Goal: Information Seeking & Learning: Learn about a topic

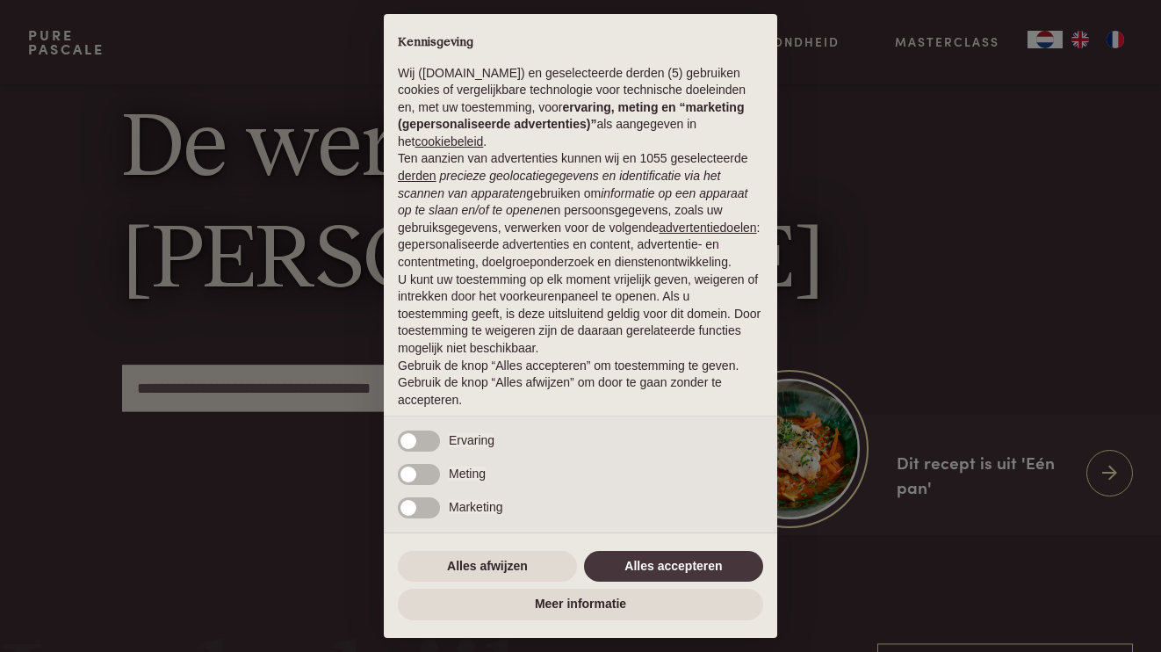
scroll to position [83, 0]
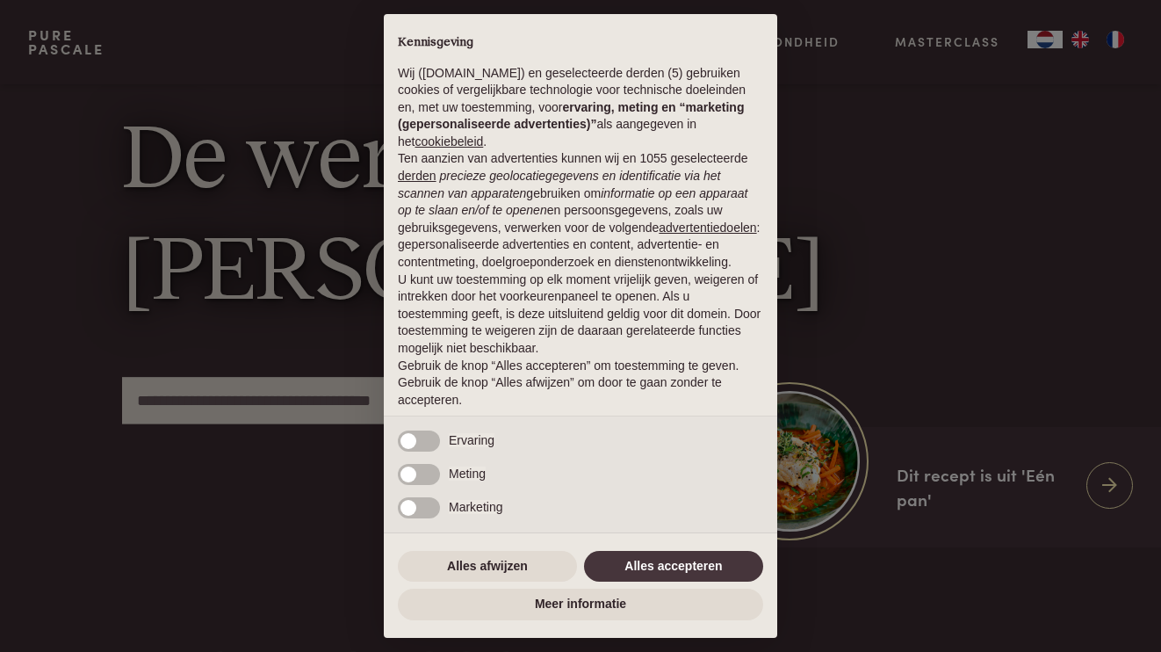
click at [658, 570] on button "Alles accepteren" at bounding box center [673, 567] width 179 height 32
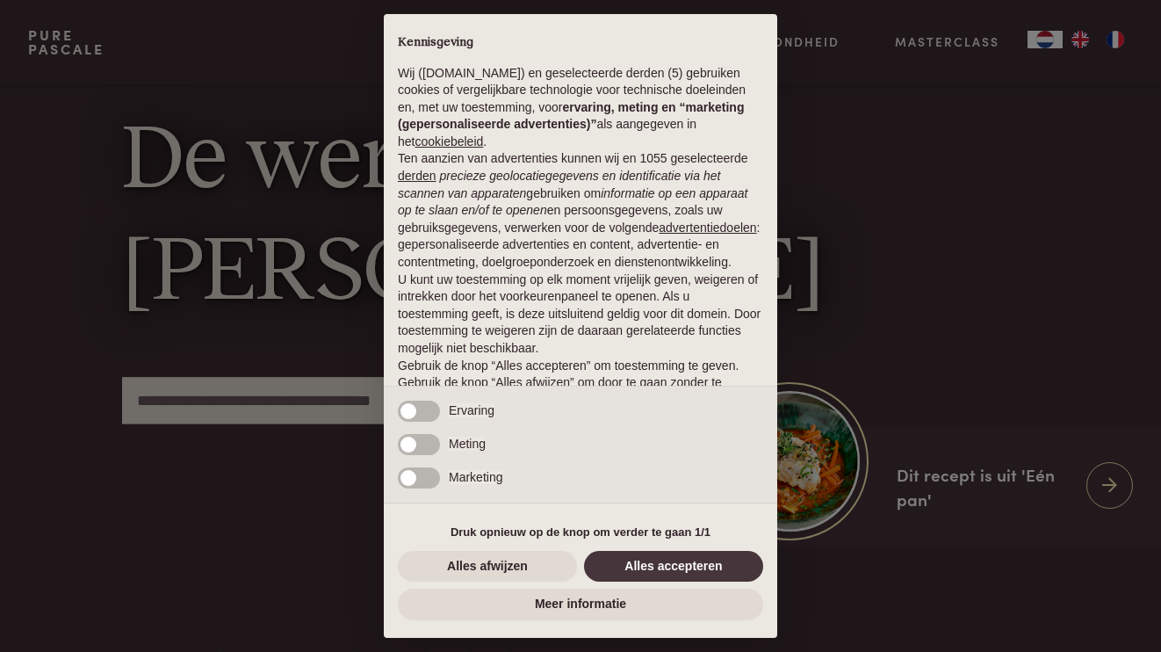
scroll to position [42, 0]
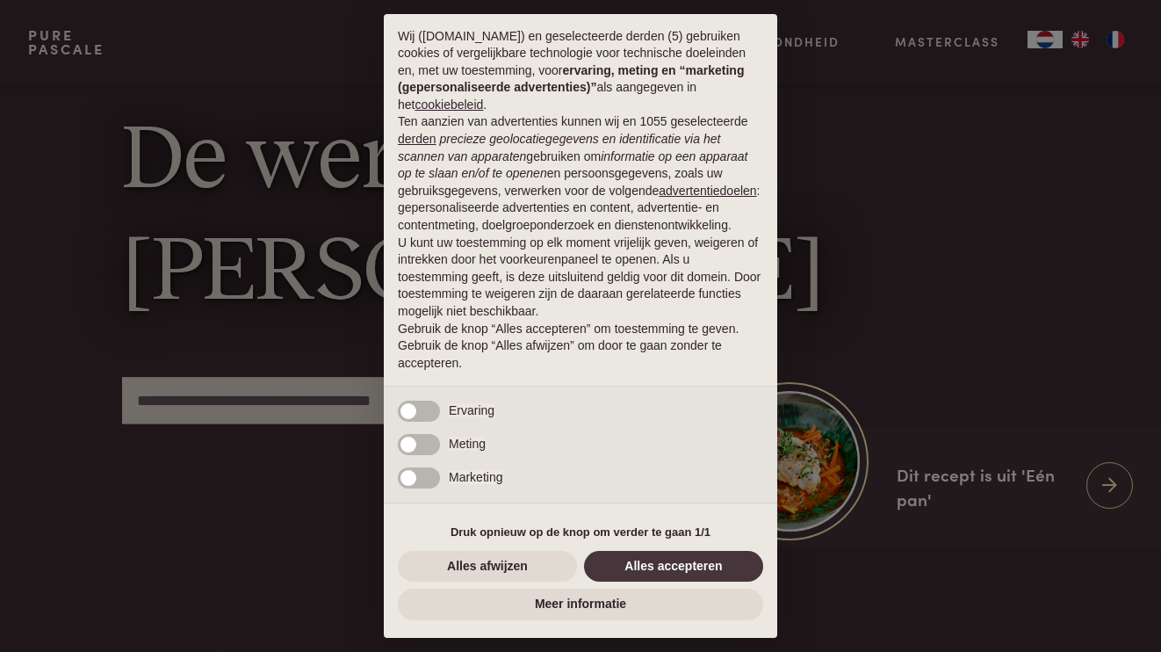
click at [1115, 41] on div "× Kennisgeving Wij (purepascale.com) en geselecteerde derden (5) gebruiken cook…" at bounding box center [580, 326] width 1161 height 652
click at [676, 562] on button "Alles accepteren" at bounding box center [673, 567] width 179 height 32
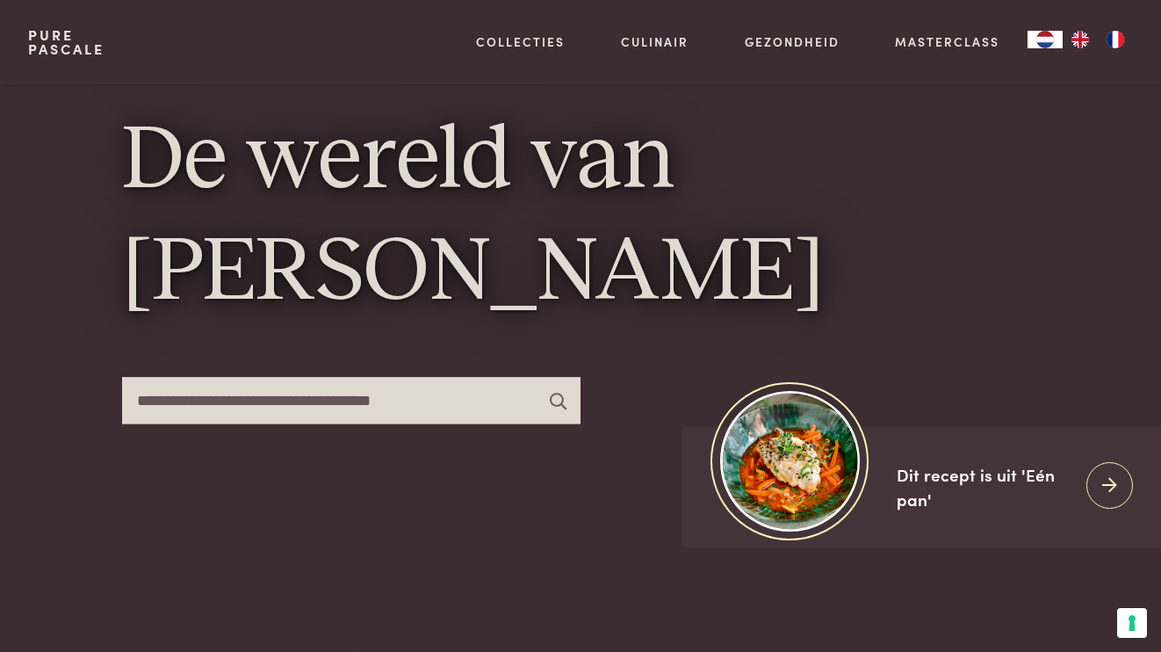
click at [1110, 40] on img "FR" at bounding box center [1115, 40] width 21 height 18
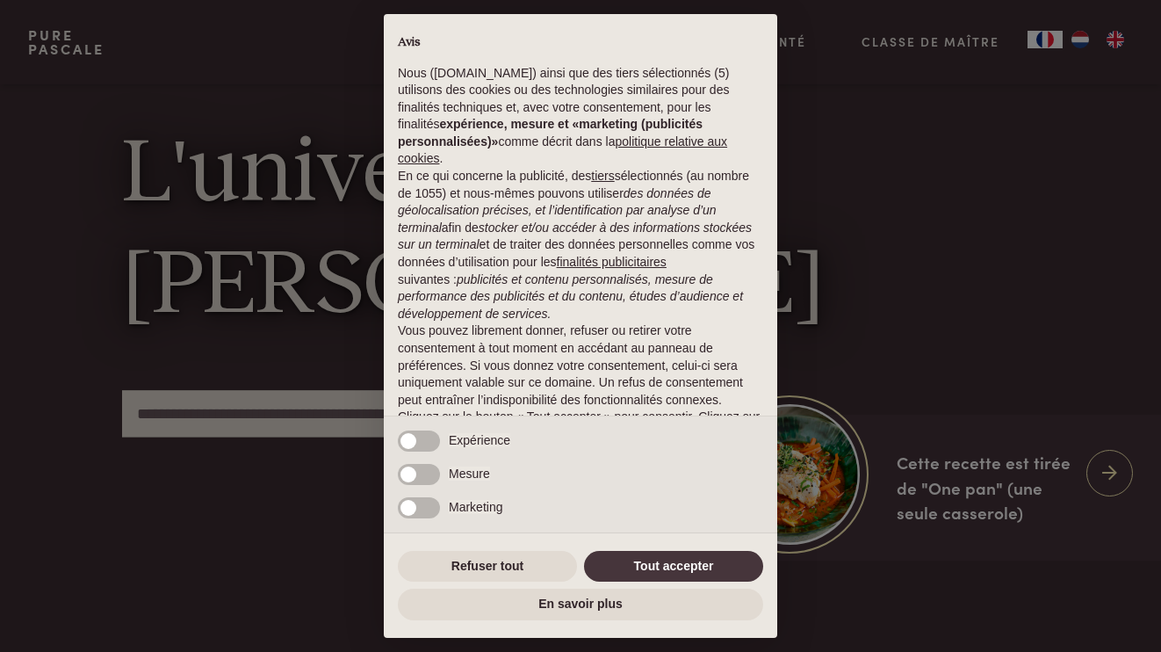
scroll to position [63, 0]
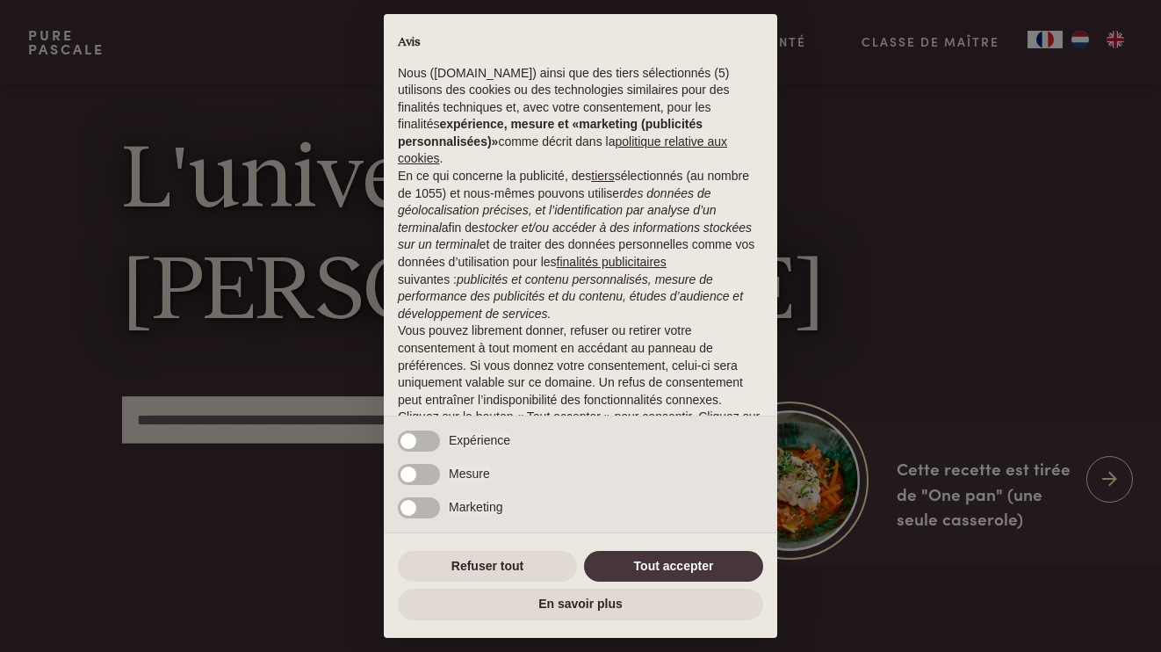
click at [663, 573] on button "Tout accepter" at bounding box center [673, 567] width 179 height 32
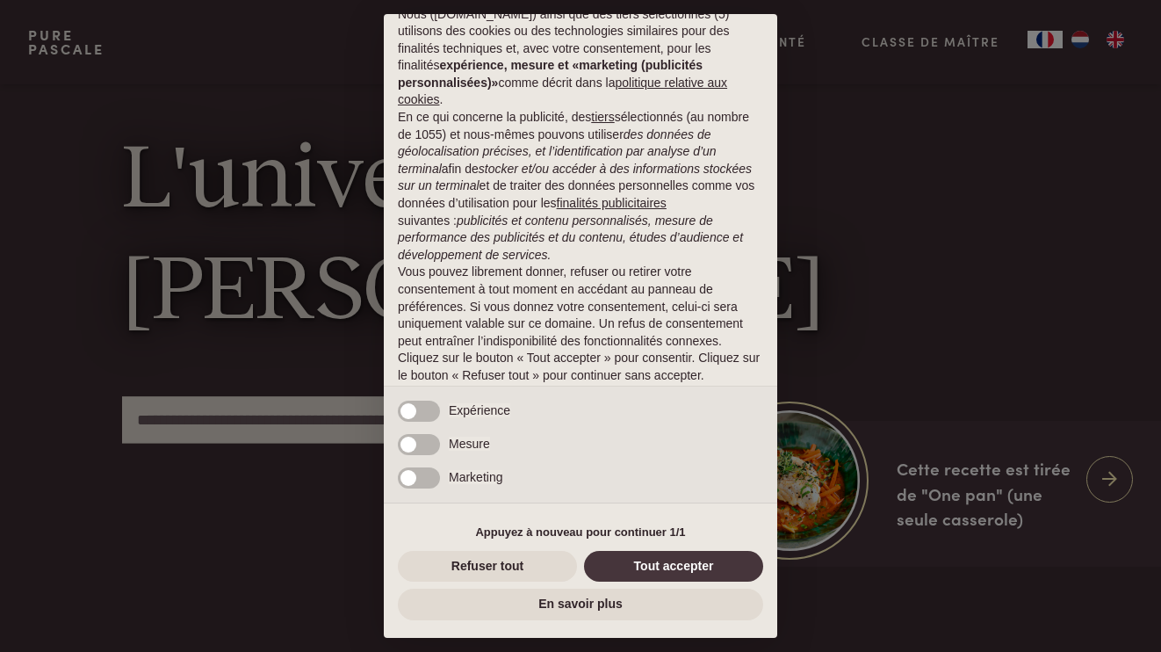
click at [666, 566] on button "Tout accepter" at bounding box center [673, 567] width 179 height 32
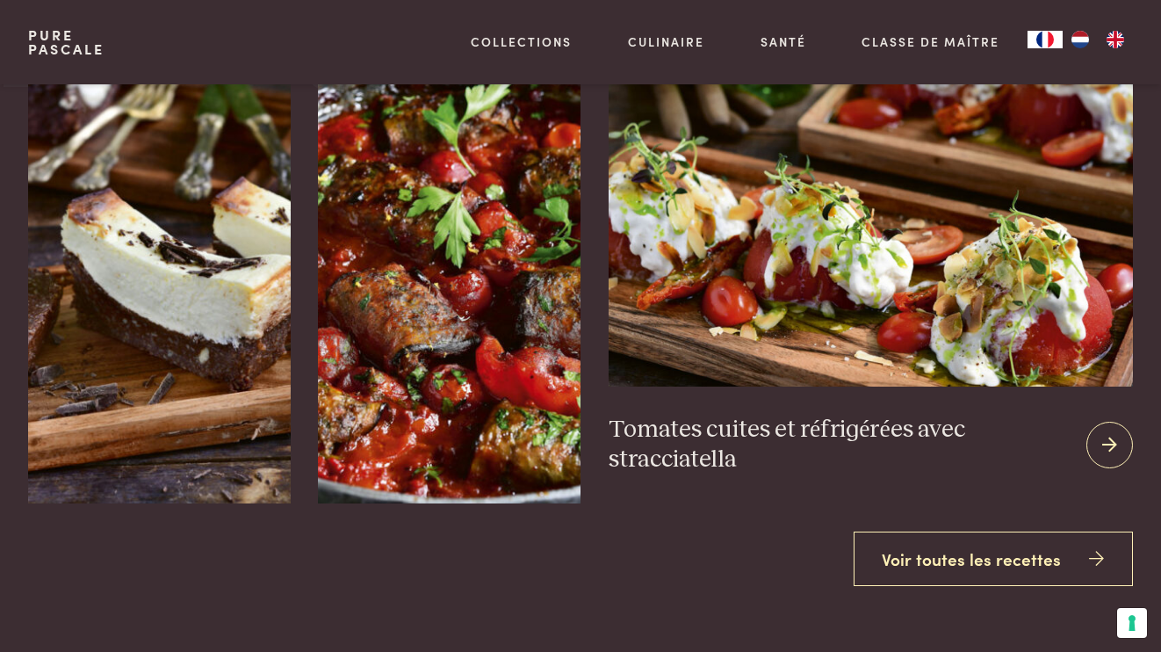
scroll to position [2039, 0]
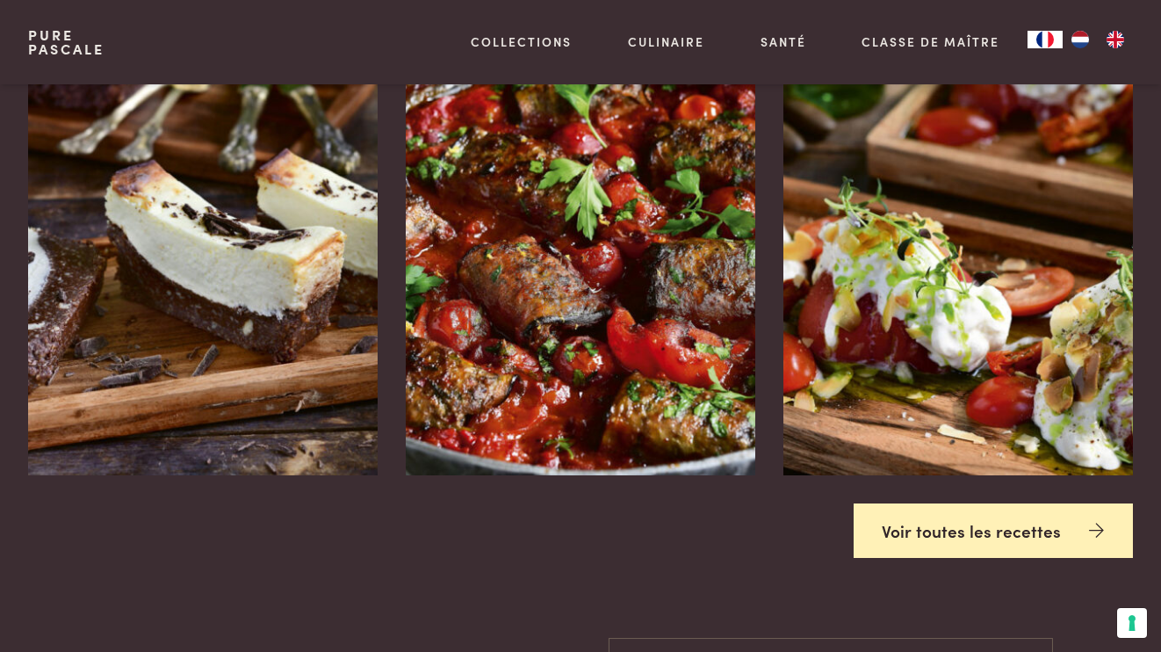
click at [1049, 506] on link "Voir toutes les recettes" at bounding box center [994, 530] width 280 height 55
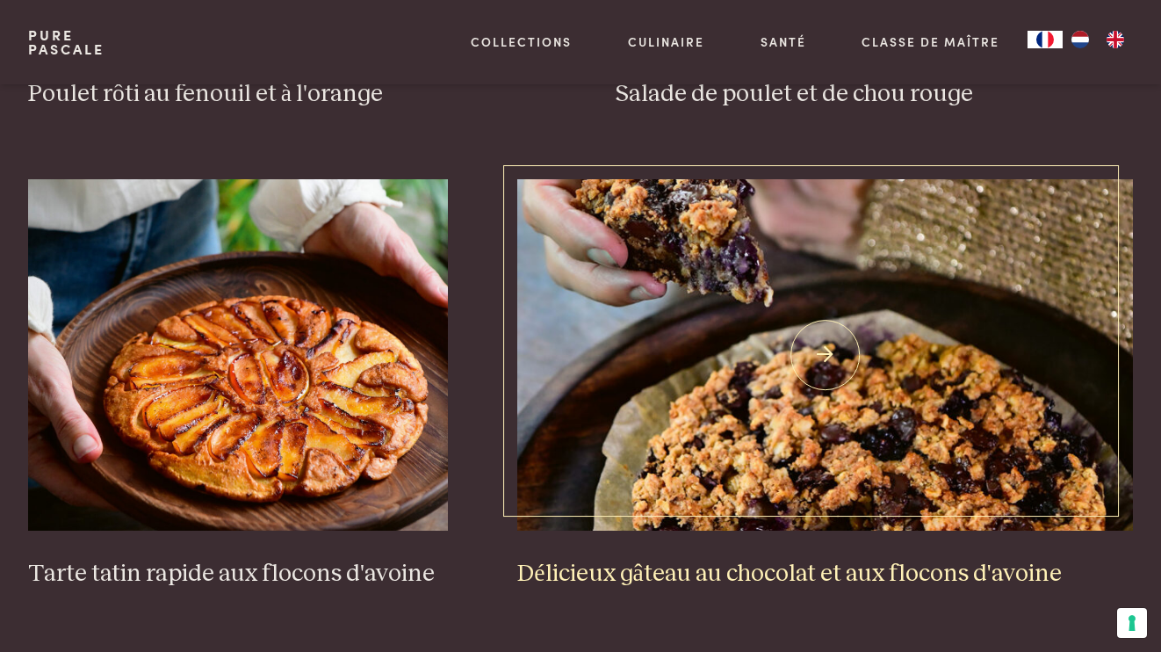
scroll to position [2447, 0]
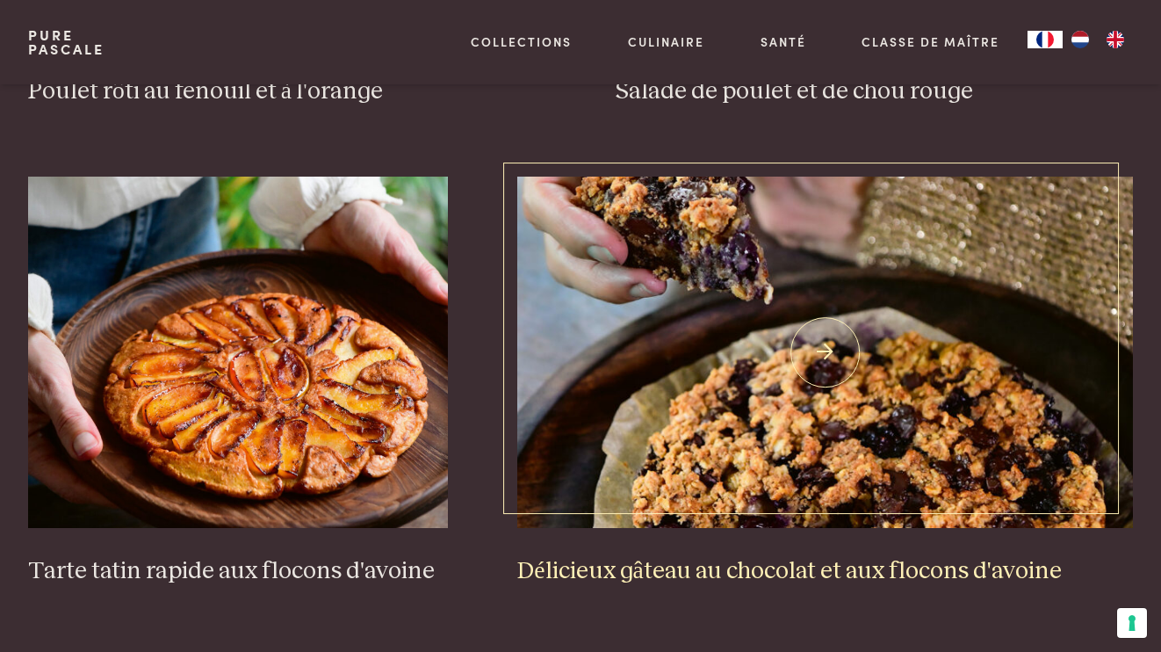
click at [778, 374] on img at bounding box center [825, 352] width 616 height 351
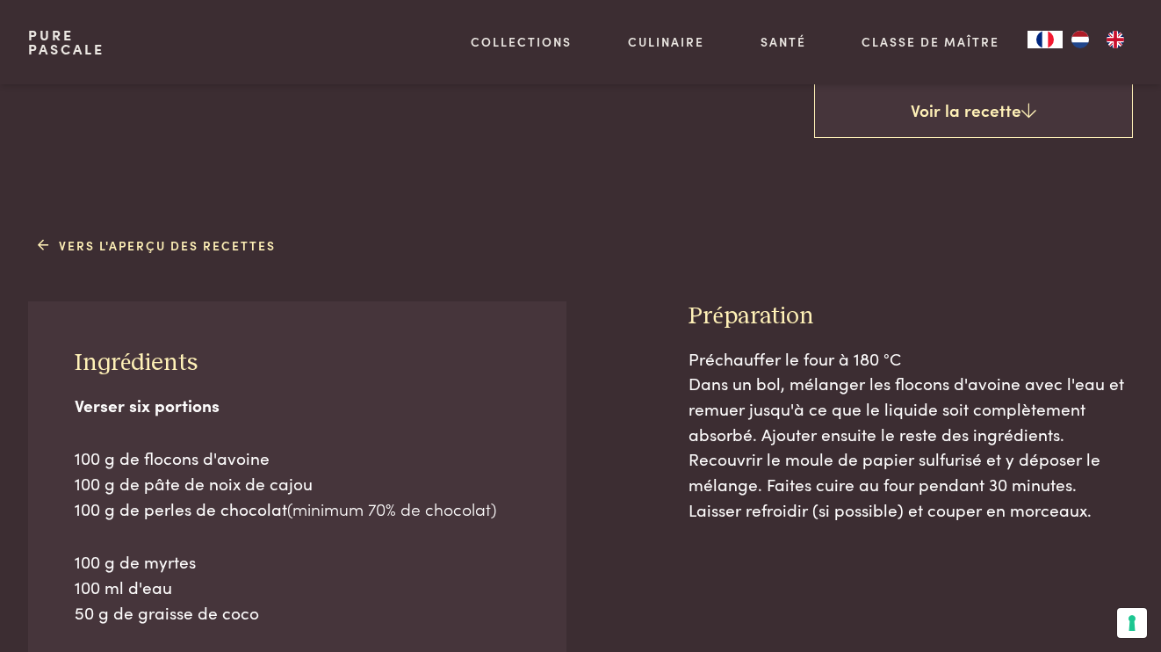
scroll to position [636, 0]
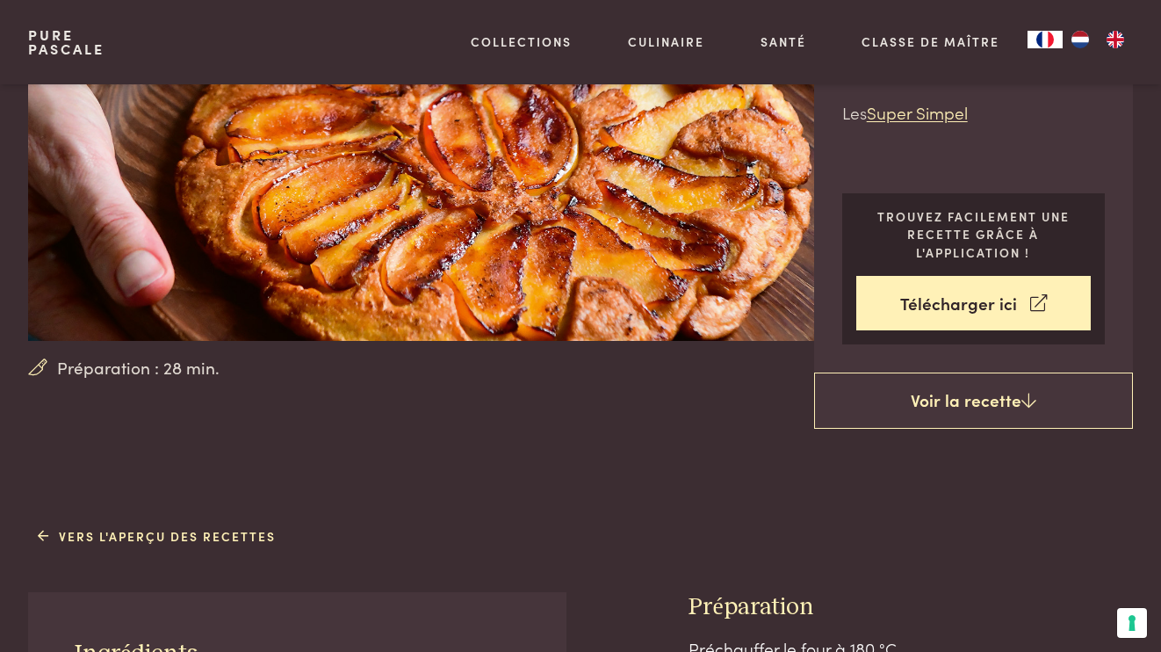
scroll to position [237, 1]
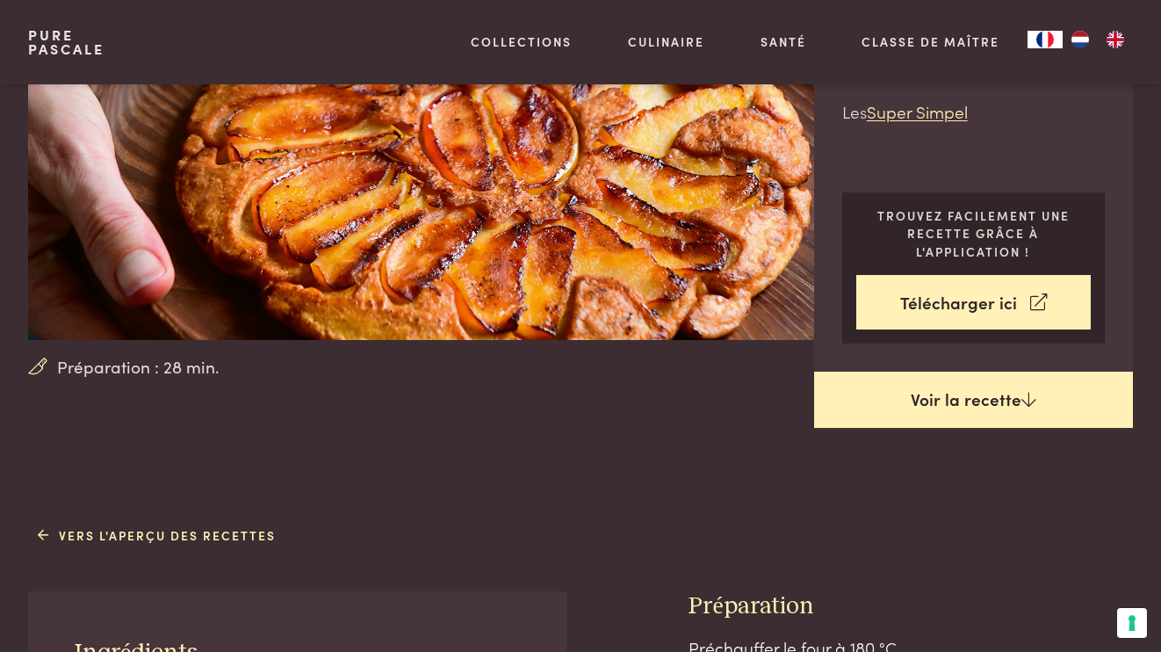
click at [938, 384] on link "Voir la recette" at bounding box center [973, 400] width 319 height 56
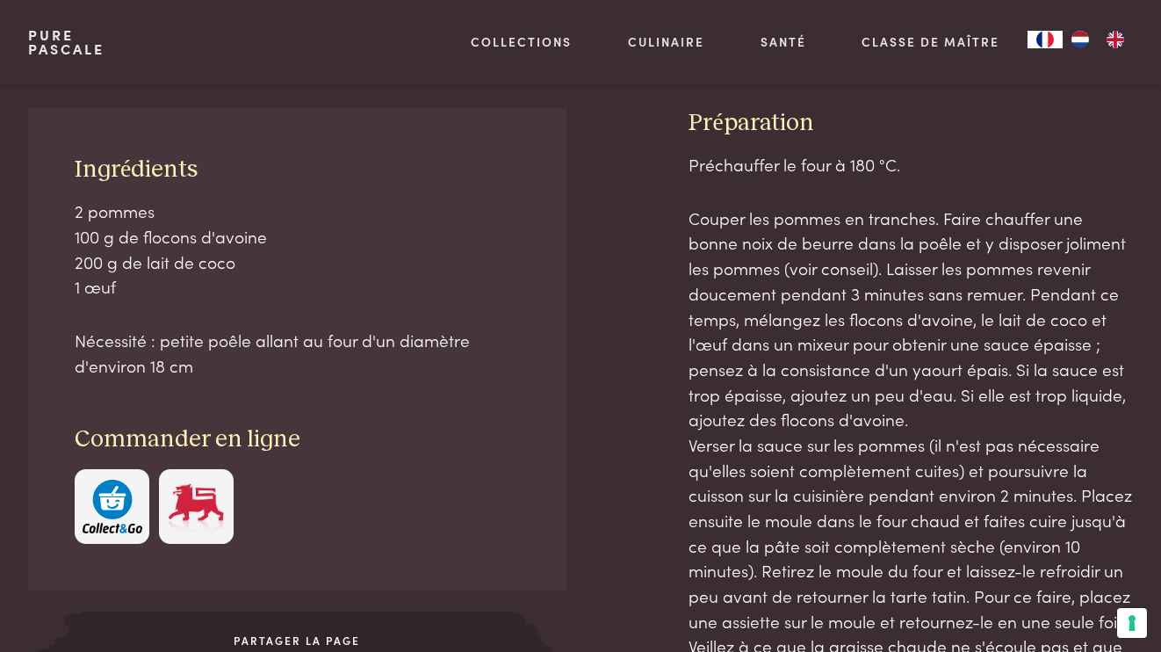
scroll to position [719, 0]
